Goal: Check status: Check status

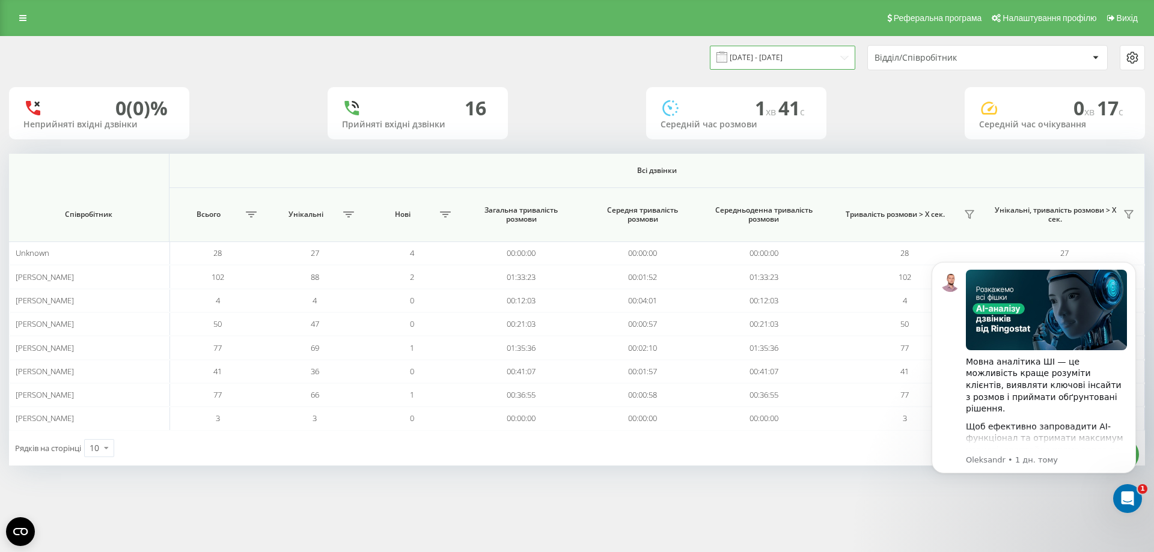
click at [802, 52] on input "[DATE] - [DATE]" at bounding box center [782, 57] width 145 height 23
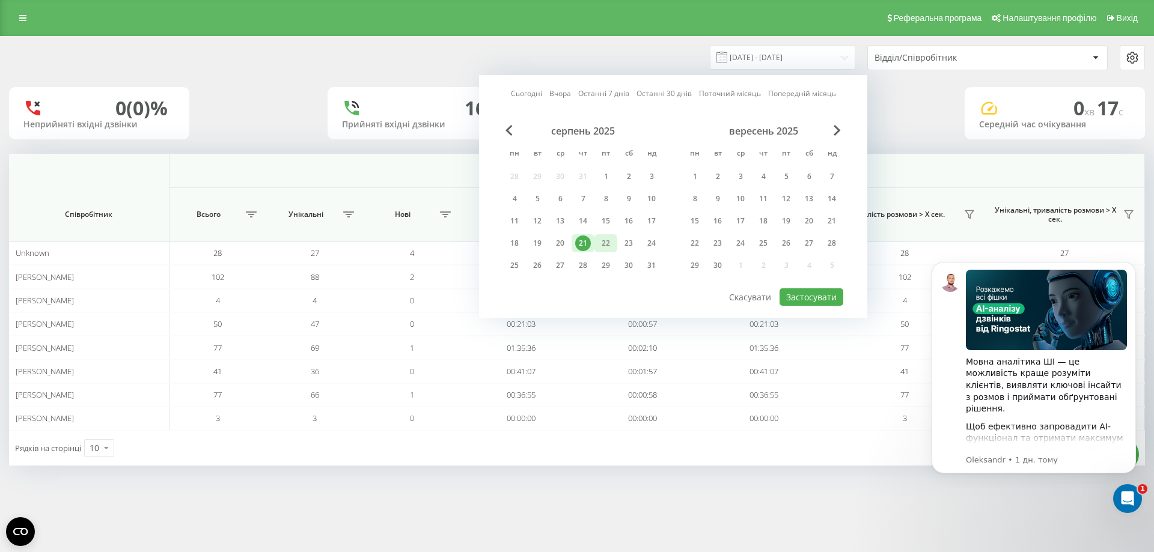
click at [609, 245] on div "22" at bounding box center [606, 244] width 16 height 16
click at [828, 299] on button "Застосувати" at bounding box center [811, 296] width 64 height 17
type input "[DATE] - [DATE]"
